Goal: Information Seeking & Learning: Learn about a topic

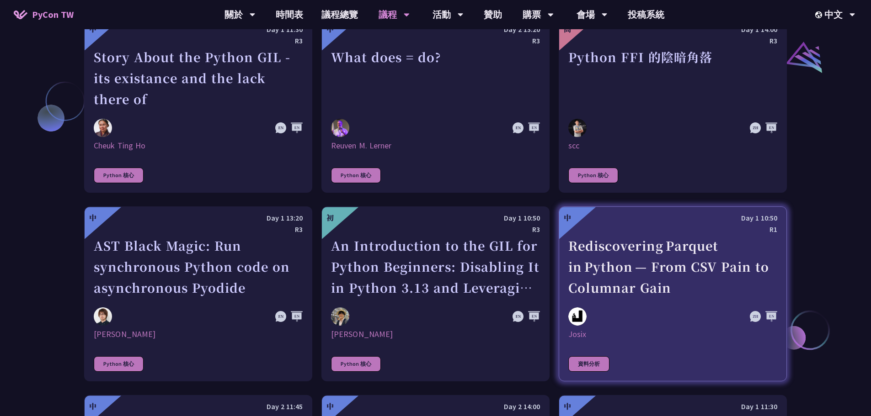
scroll to position [1142, 0]
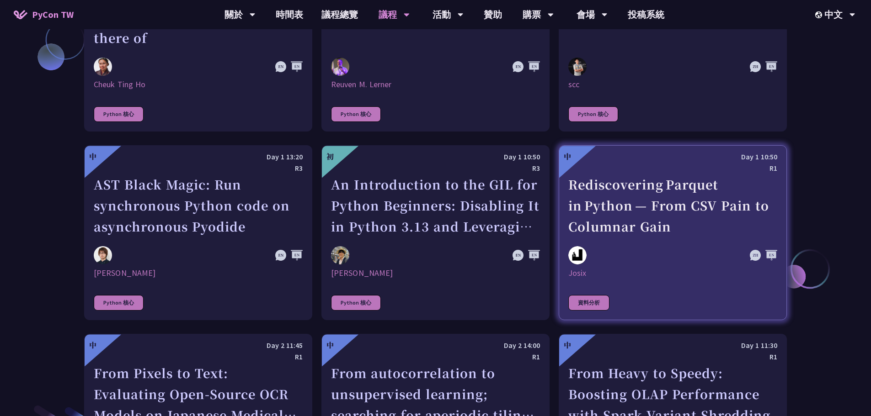
click at [690, 226] on div "Rediscovering Parquet in Python — From CSV Pain to Columnar Gain" at bounding box center [672, 205] width 209 height 63
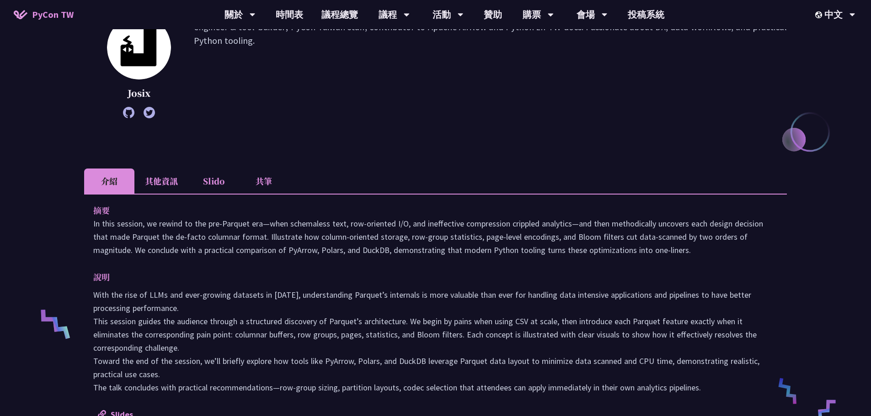
scroll to position [274, 0]
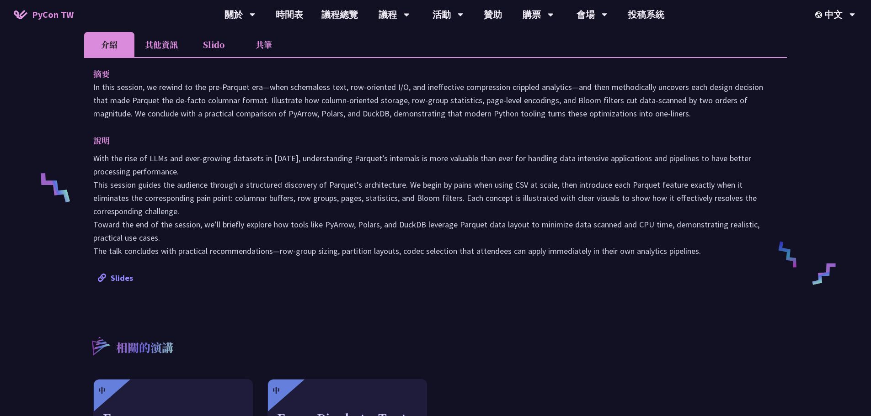
click at [124, 276] on link "Slides" at bounding box center [115, 278] width 35 height 11
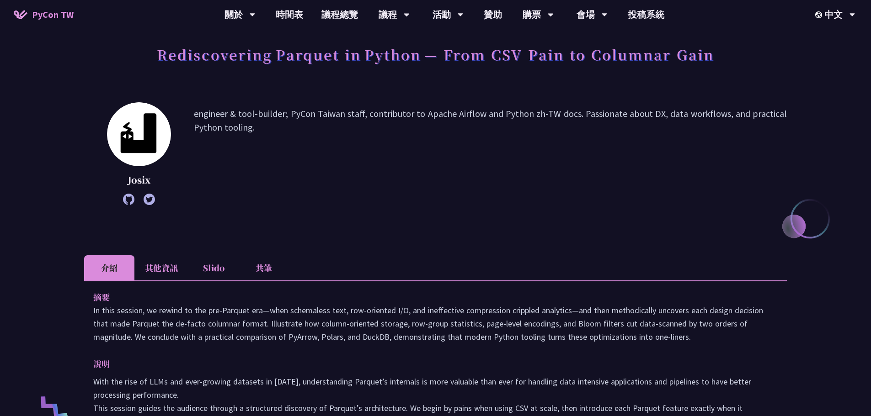
scroll to position [0, 0]
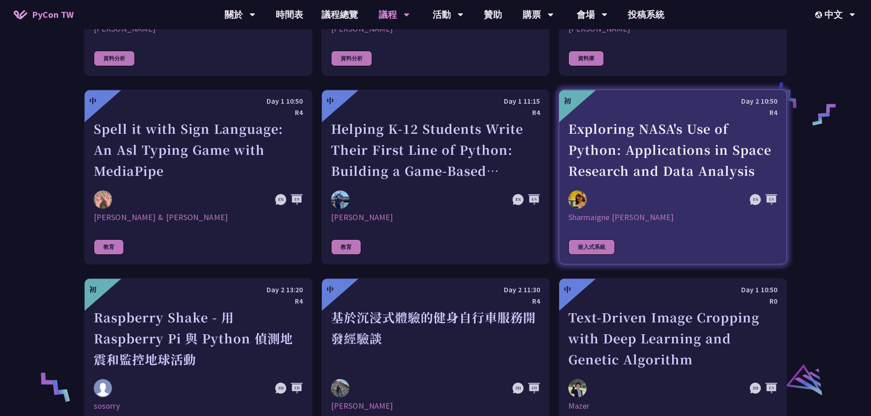
scroll to position [1638, 0]
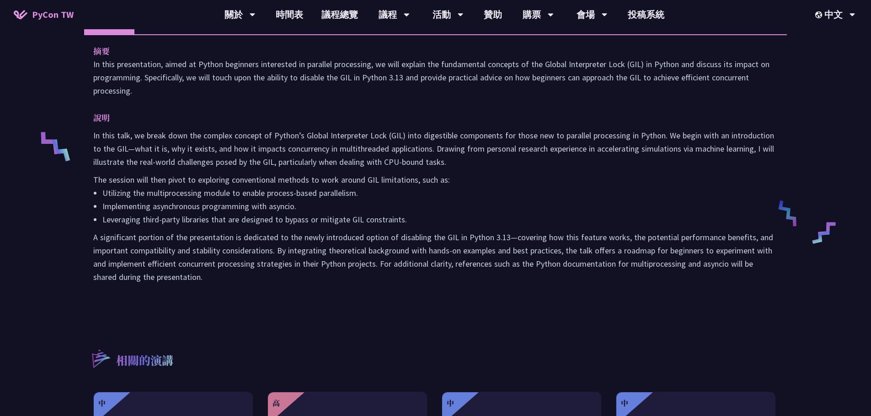
scroll to position [183, 0]
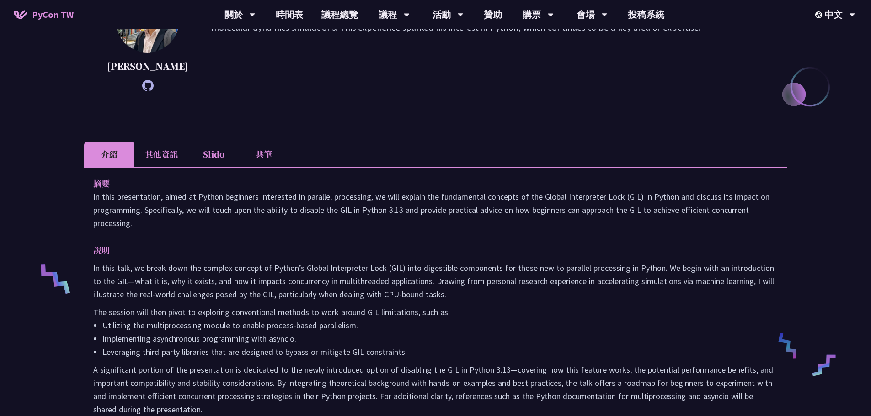
click at [157, 150] on li "其他資訊" at bounding box center [161, 154] width 54 height 25
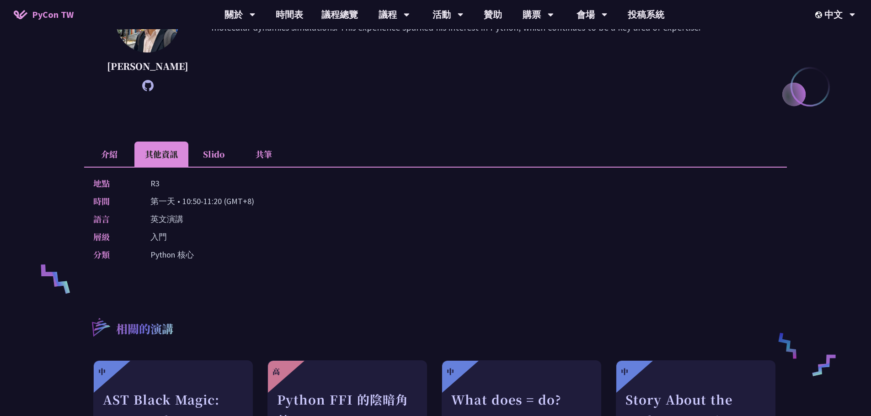
click at [204, 152] on li "Slido" at bounding box center [213, 154] width 50 height 25
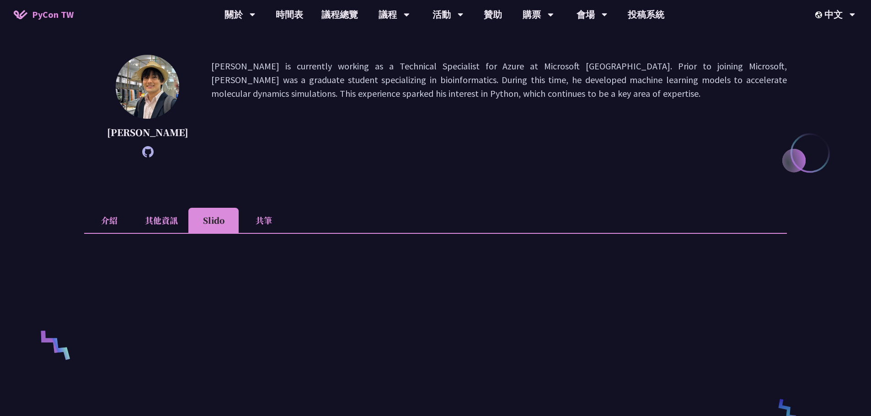
scroll to position [0, 0]
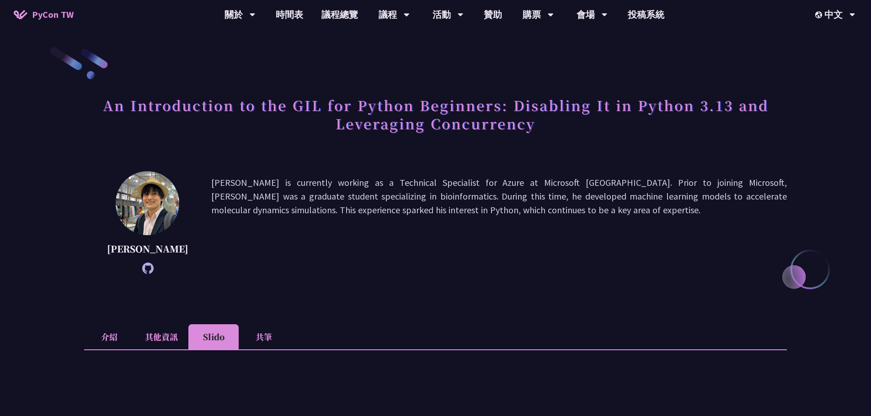
click at [273, 333] on li "共筆" at bounding box center [264, 336] width 50 height 25
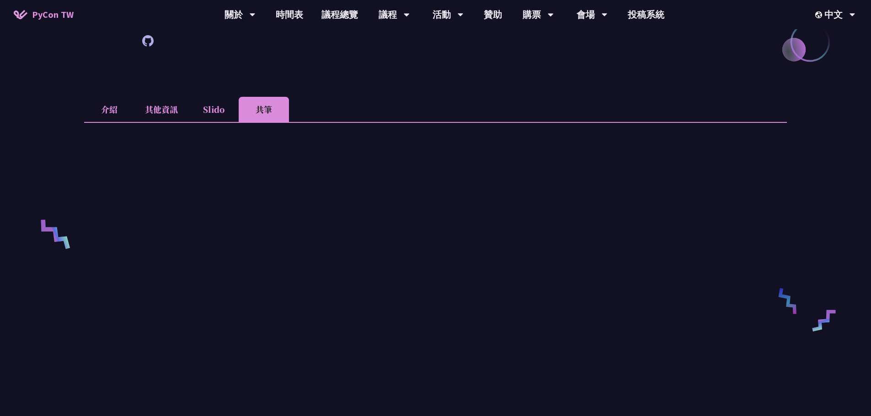
scroll to position [228, 0]
click at [113, 106] on li "介紹" at bounding box center [109, 108] width 50 height 25
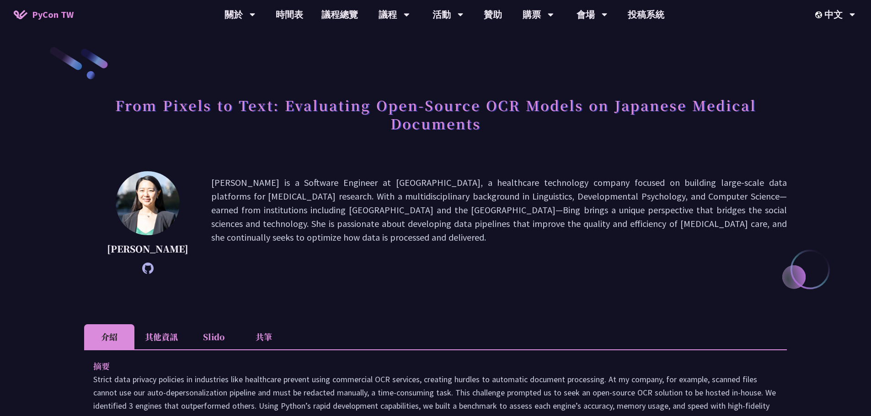
click at [360, 183] on p "Bing Wang is a Software Engineer at Flatiron, a healthcare technology company f…" at bounding box center [498, 223] width 575 height 94
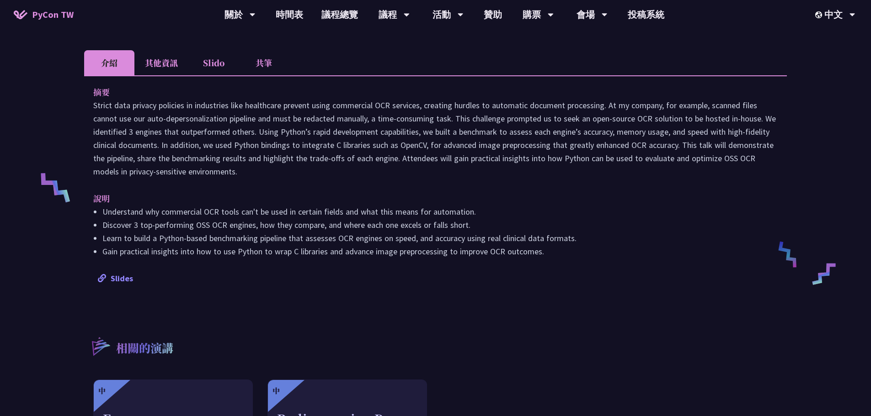
click at [122, 275] on link "Slides" at bounding box center [115, 278] width 35 height 11
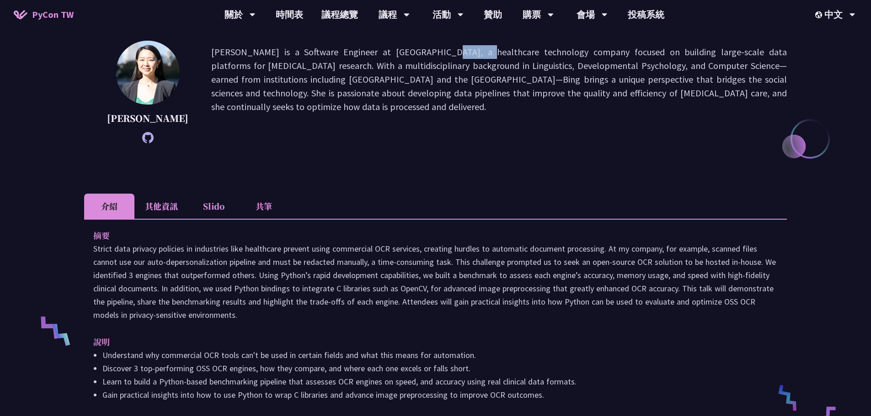
scroll to position [0, 0]
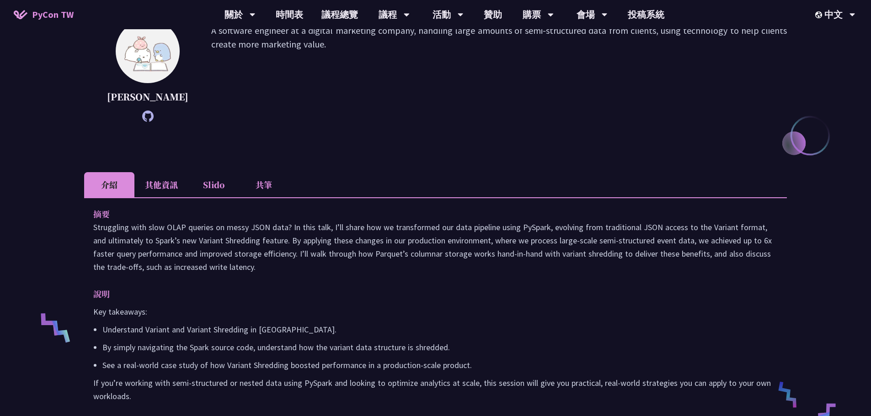
scroll to position [137, 0]
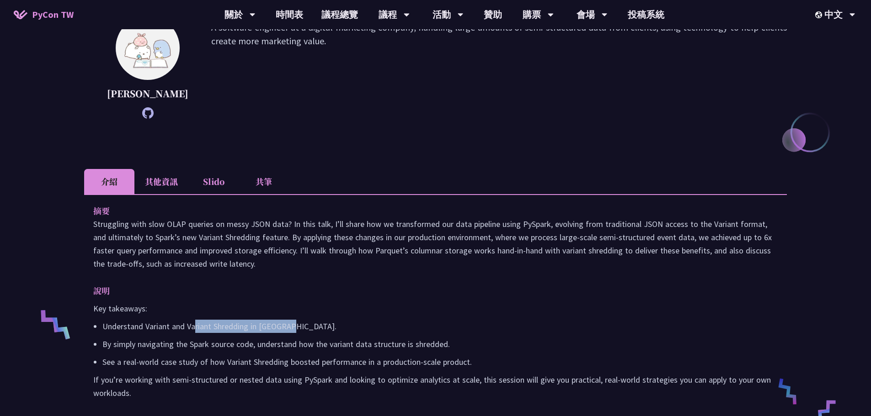
drag, startPoint x: 193, startPoint y: 340, endPoint x: 306, endPoint y: 343, distance: 112.5
click at [306, 333] on p "Understand Variant and Variant Shredding in PySpark." at bounding box center [439, 326] width 675 height 13
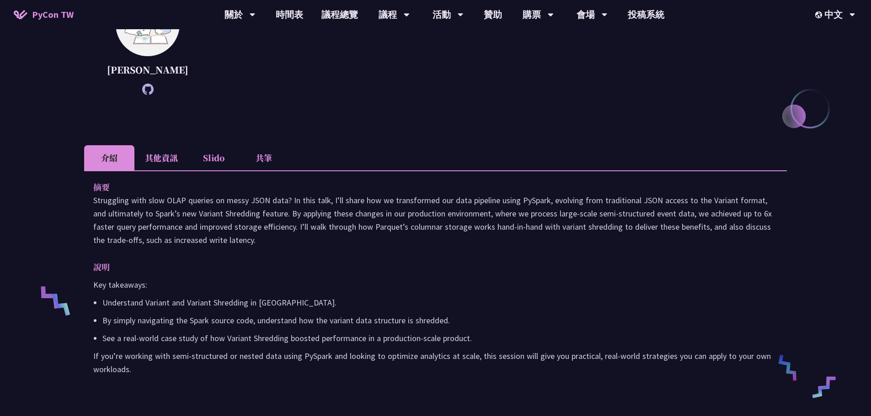
scroll to position [183, 0]
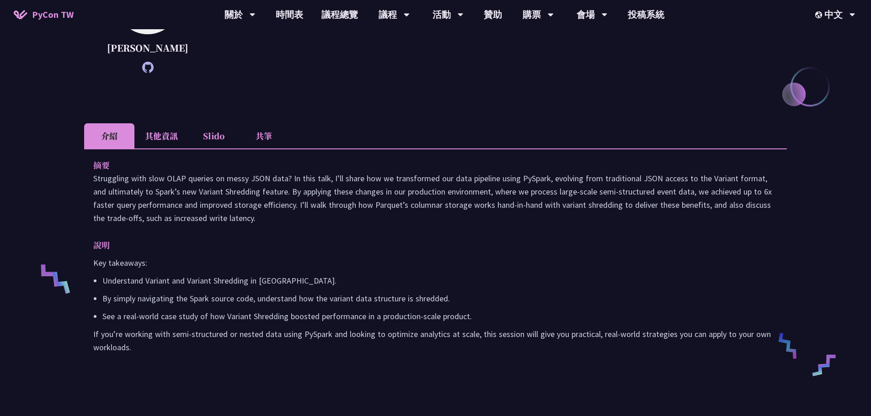
click at [138, 149] on li "其他資訊" at bounding box center [161, 135] width 54 height 25
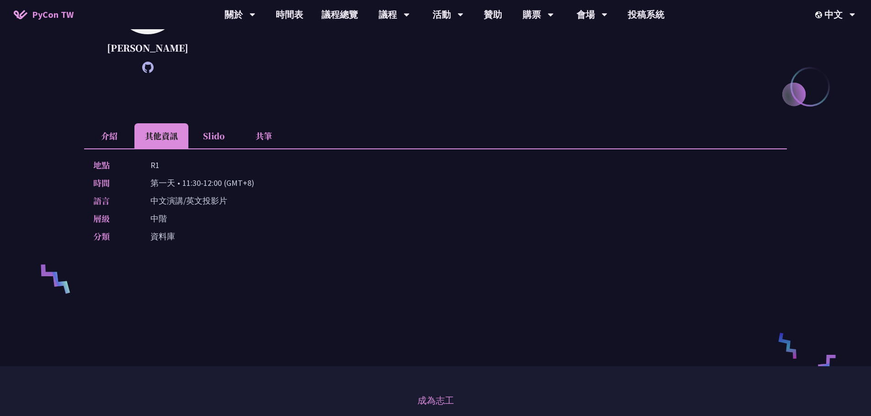
click at [227, 149] on li "Slido" at bounding box center [213, 135] width 50 height 25
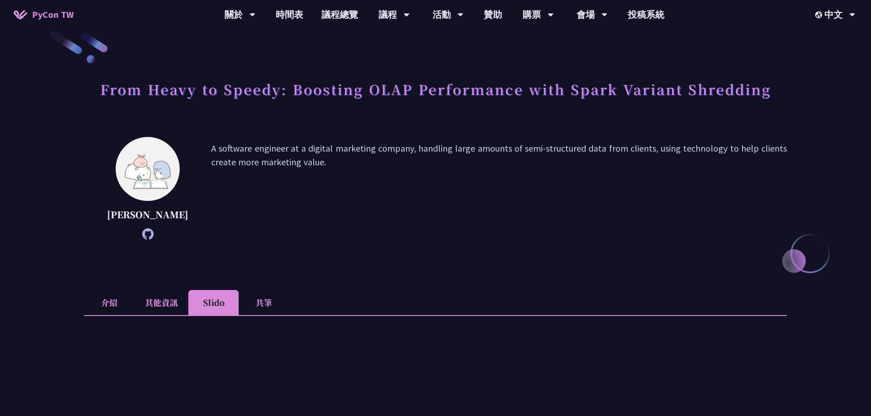
scroll to position [0, 0]
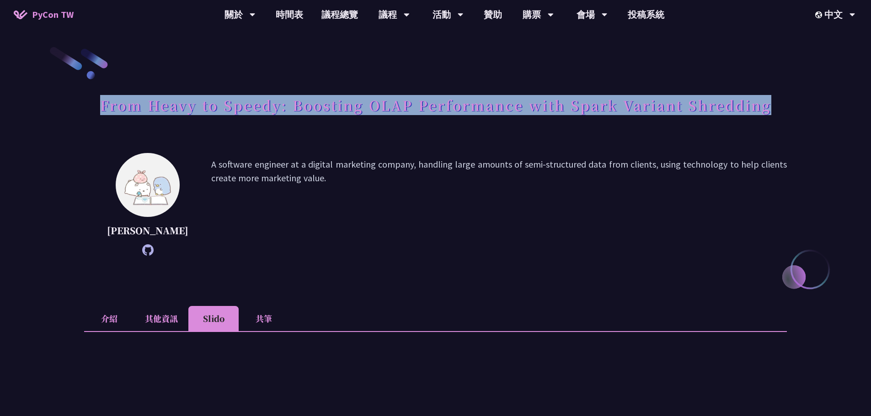
drag, startPoint x: 92, startPoint y: 103, endPoint x: 791, endPoint y: 112, distance: 699.2
click at [791, 112] on div "From Heavy to Speedy: Boosting OLAP Performance with Spark Variant Shredding We…" at bounding box center [435, 414] width 871 height 829
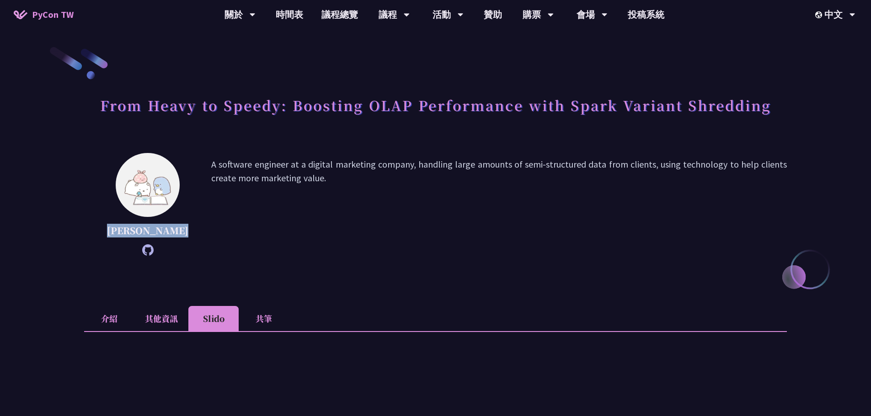
drag, startPoint x: 163, startPoint y: 245, endPoint x: 117, endPoint y: 234, distance: 47.9
click at [117, 234] on p "Wei Jun Cheng" at bounding box center [147, 231] width 81 height 14
click at [137, 270] on div "Wei Jun Cheng A software engineer at a digital marketing company, handling larg…" at bounding box center [435, 218] width 702 height 130
click at [142, 256] on icon at bounding box center [147, 249] width 11 height 11
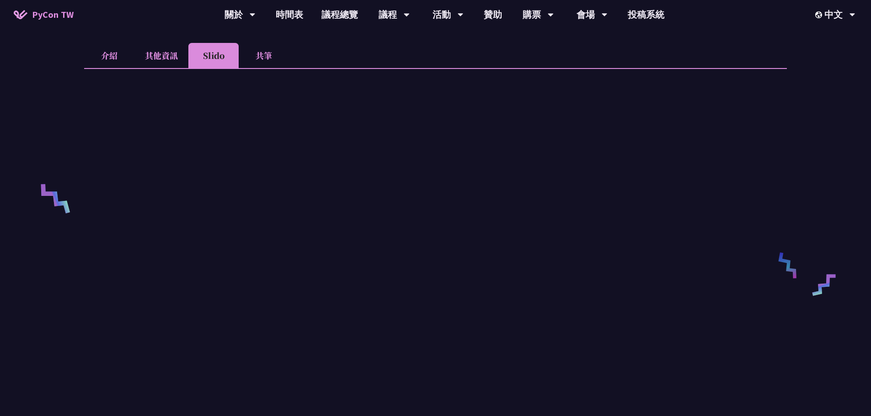
scroll to position [137, 0]
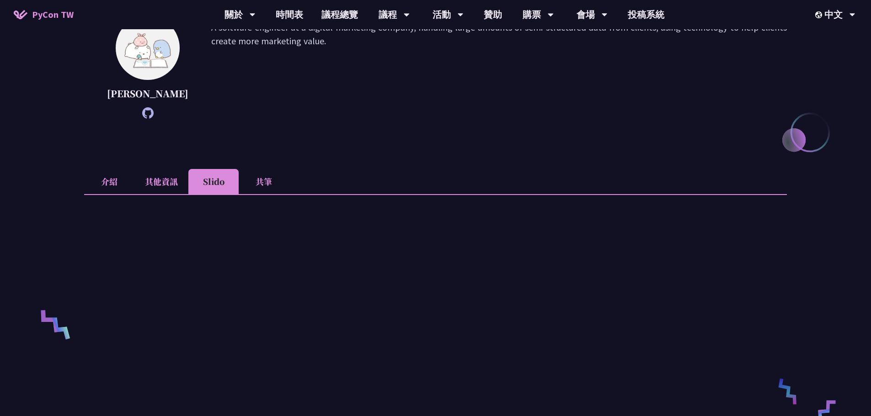
click at [101, 194] on li "介紹" at bounding box center [109, 181] width 50 height 25
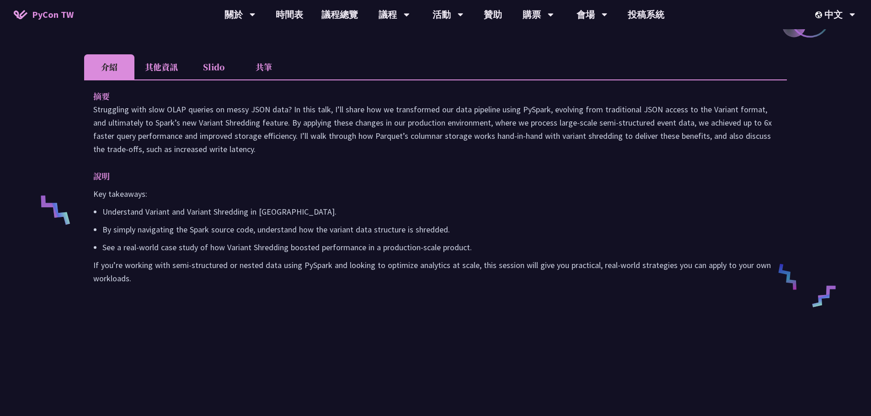
scroll to position [274, 0]
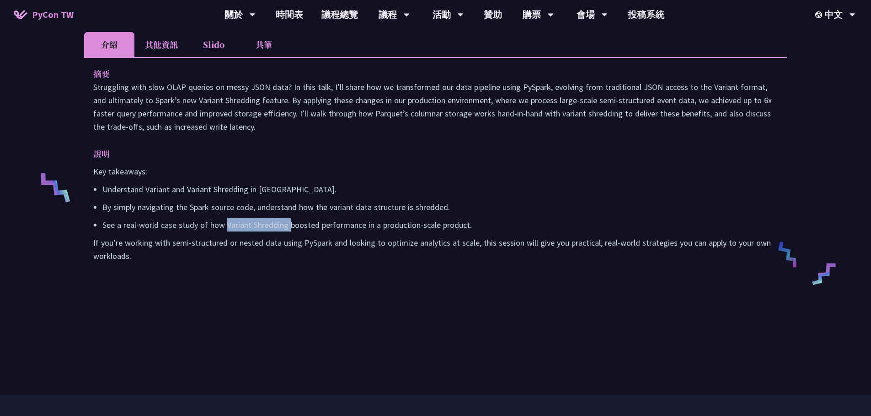
drag, startPoint x: 289, startPoint y: 239, endPoint x: 225, endPoint y: 240, distance: 64.0
click at [225, 232] on p "See a real-world case study of how Variant Shredding boosted performance in a p…" at bounding box center [439, 224] width 675 height 13
click at [182, 263] on p "If you’re working with semi-structured or nested data using PySpark and looking…" at bounding box center [435, 249] width 684 height 27
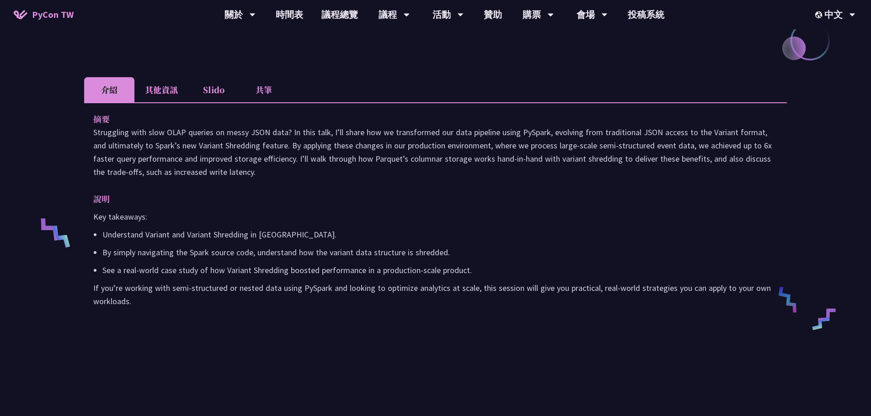
scroll to position [228, 0]
click at [168, 103] on li "其他資訊" at bounding box center [161, 90] width 54 height 25
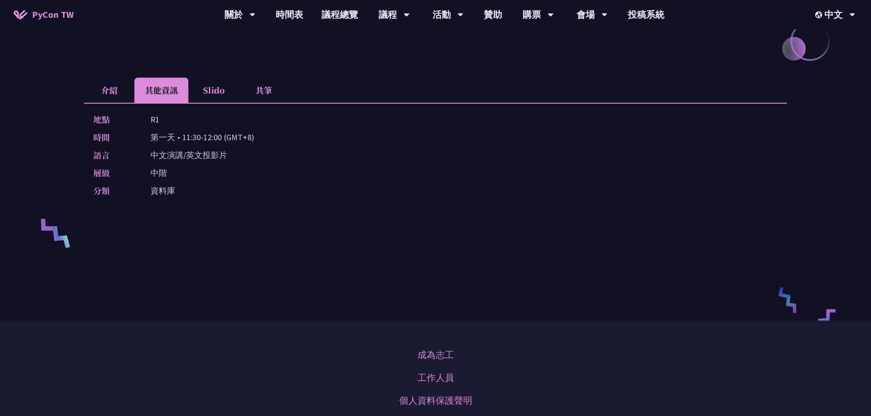
click at [101, 103] on li "介紹" at bounding box center [109, 90] width 50 height 25
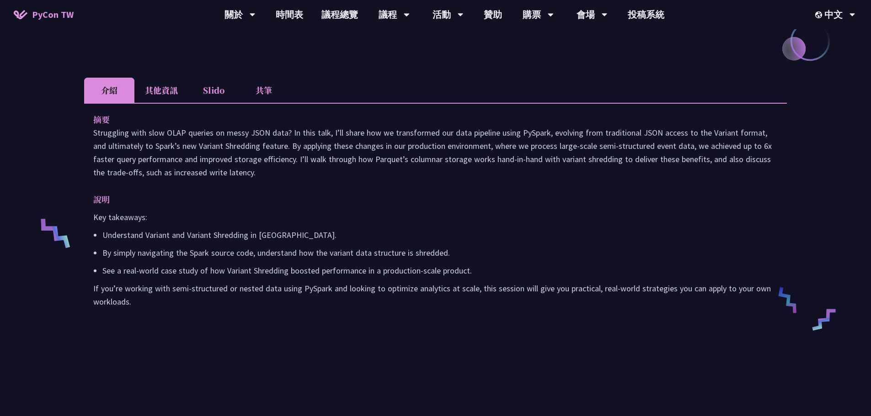
drag, startPoint x: 273, startPoint y: 189, endPoint x: 81, endPoint y: 143, distance: 197.5
click at [81, 143] on div "From Heavy to Speedy: Boosting OLAP Performance with Spark Variant Shredding We…" at bounding box center [435, 106] width 871 height 669
click at [487, 200] on div "摘要 Struggling with slow OLAP queries on messy JSON data? In this talk, I’ll sha…" at bounding box center [435, 217] width 702 height 228
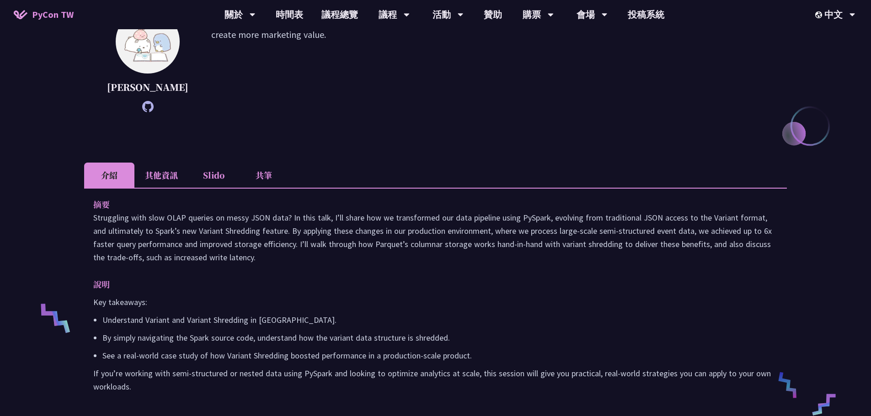
scroll to position [0, 0]
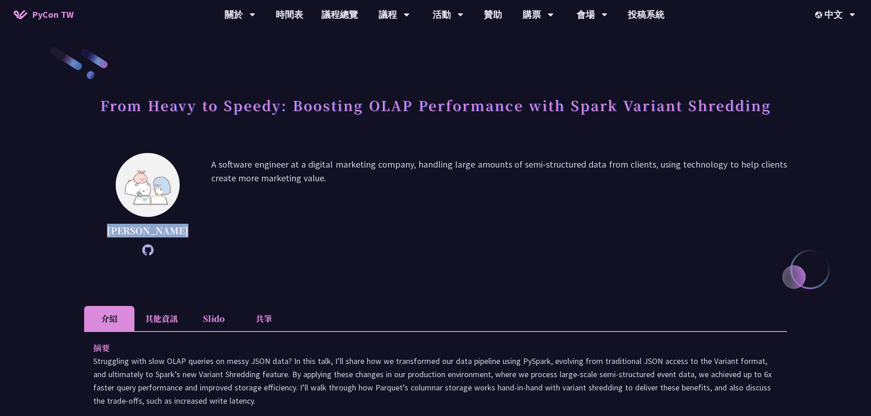
drag, startPoint x: 117, startPoint y: 229, endPoint x: 160, endPoint y: 246, distance: 46.6
click at [160, 238] on p "Wei Jun Cheng" at bounding box center [147, 231] width 81 height 14
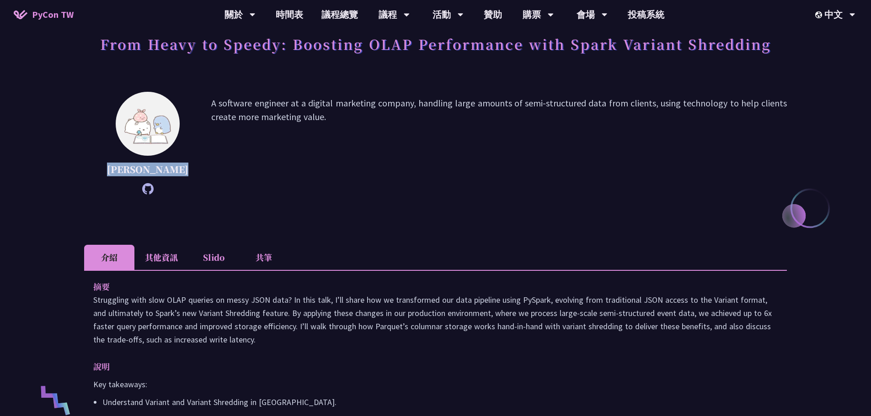
scroll to position [183, 0]
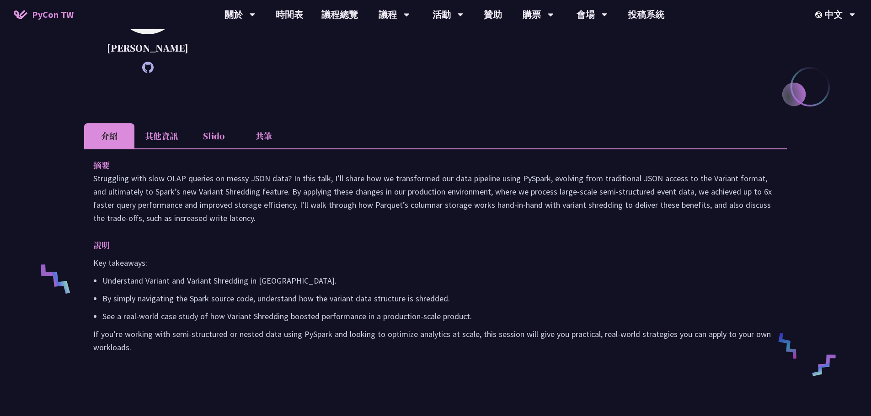
click at [174, 149] on li "其他資訊" at bounding box center [161, 135] width 54 height 25
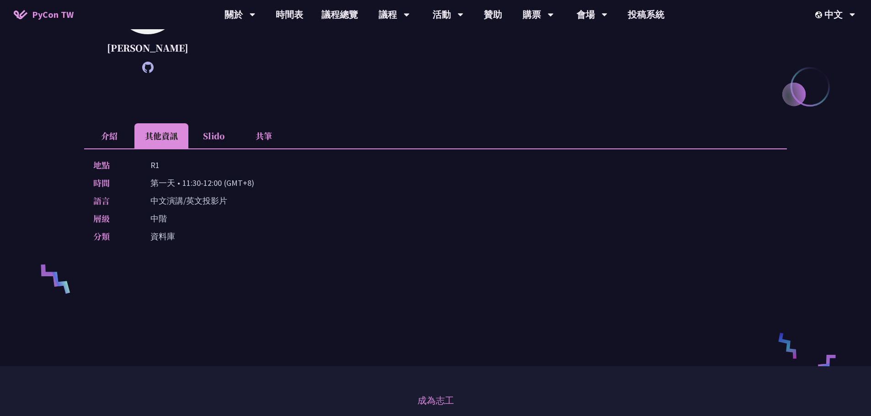
click at [118, 147] on li "介紹" at bounding box center [109, 135] width 50 height 25
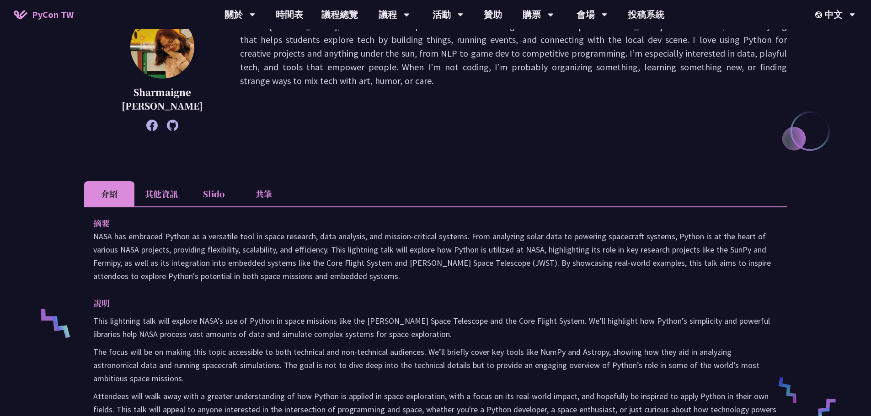
scroll to position [137, 0]
click at [149, 193] on li "其他資訊" at bounding box center [161, 195] width 54 height 25
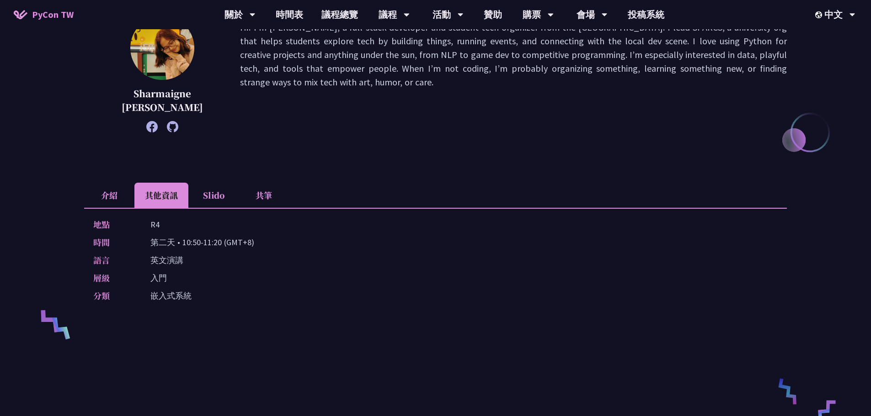
click at [222, 193] on li "Slido" at bounding box center [213, 195] width 50 height 25
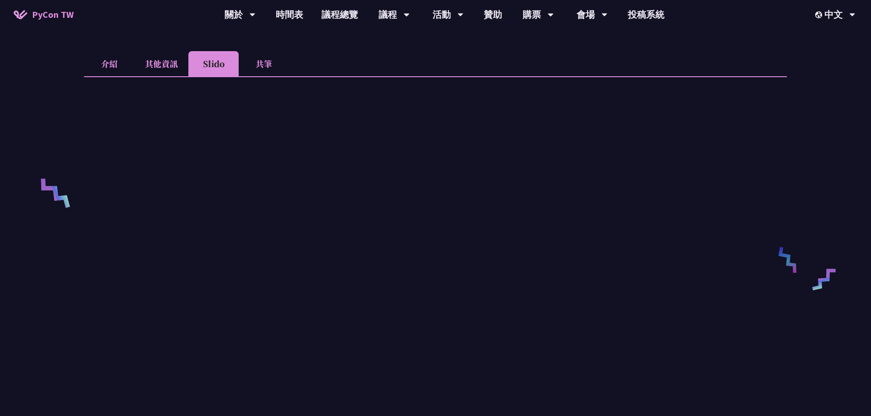
scroll to position [274, 0]
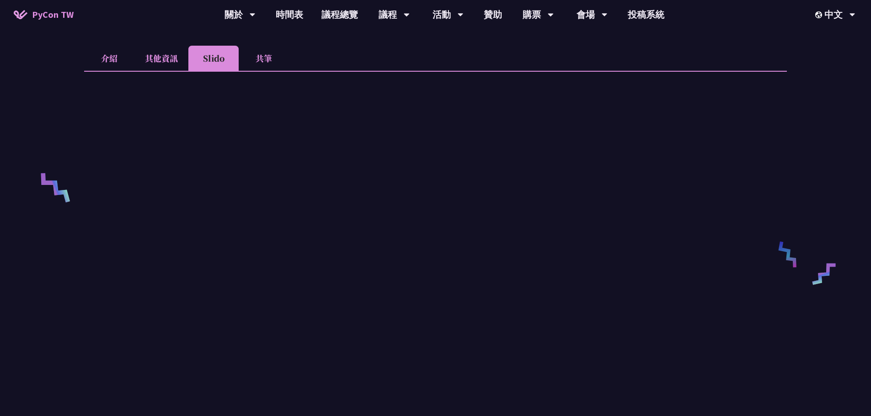
click at [108, 60] on li "介紹" at bounding box center [109, 58] width 50 height 25
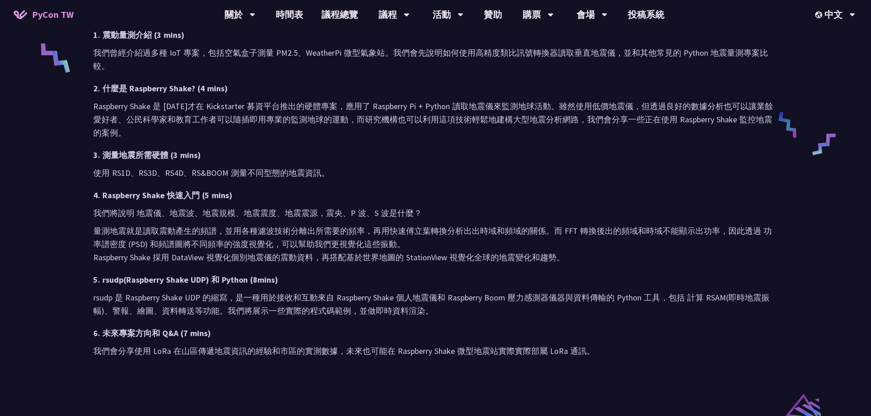
scroll to position [503, 0]
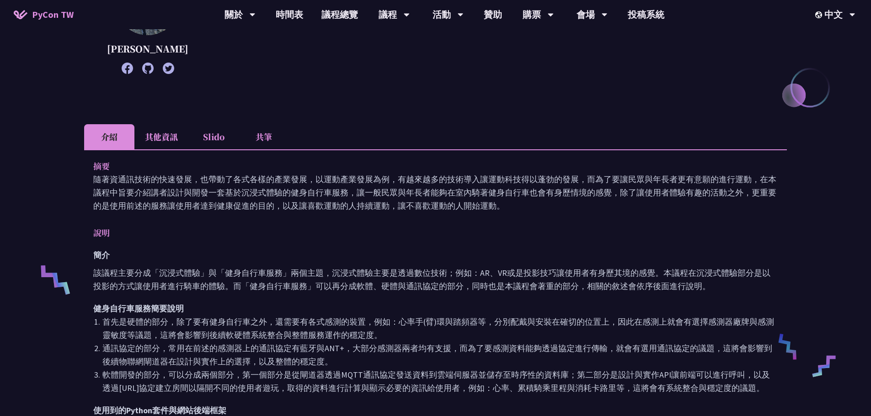
scroll to position [46, 0]
